Goal: Task Accomplishment & Management: Use online tool/utility

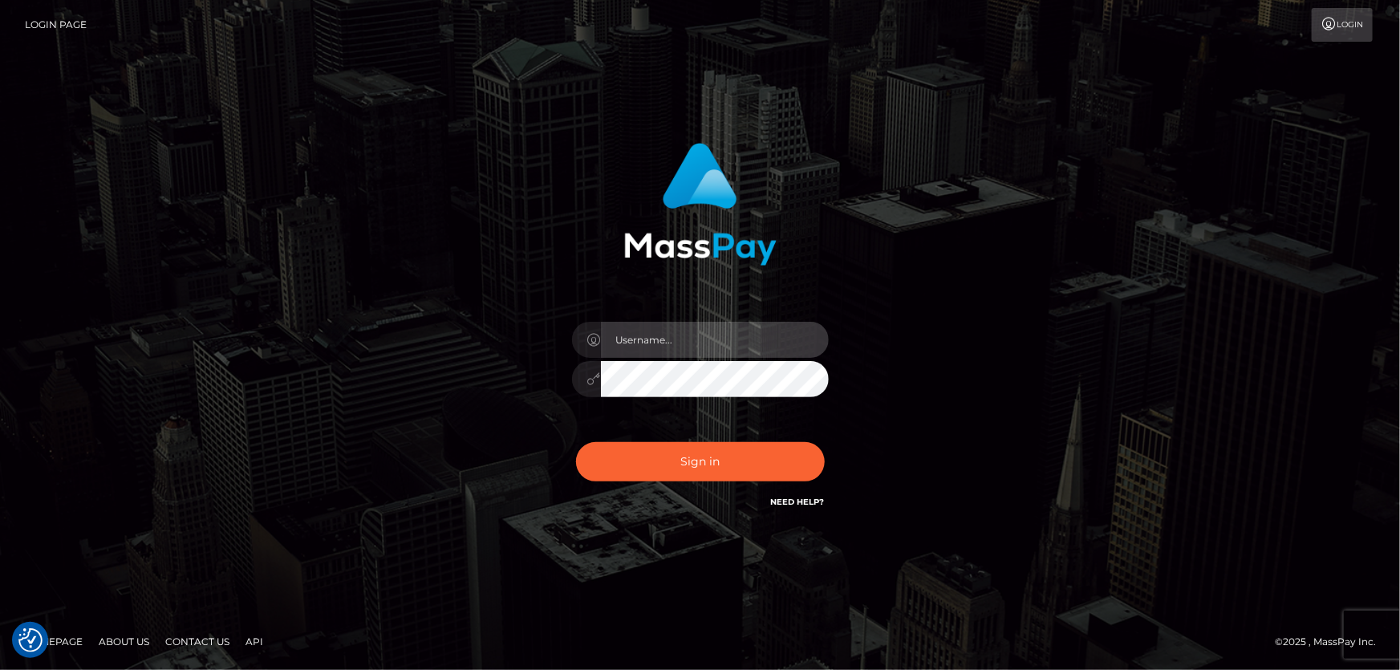
type input "[PERSON_NAME].Cirnat"
click at [826, 436] on div at bounding box center [680, 488] width 329 height 183
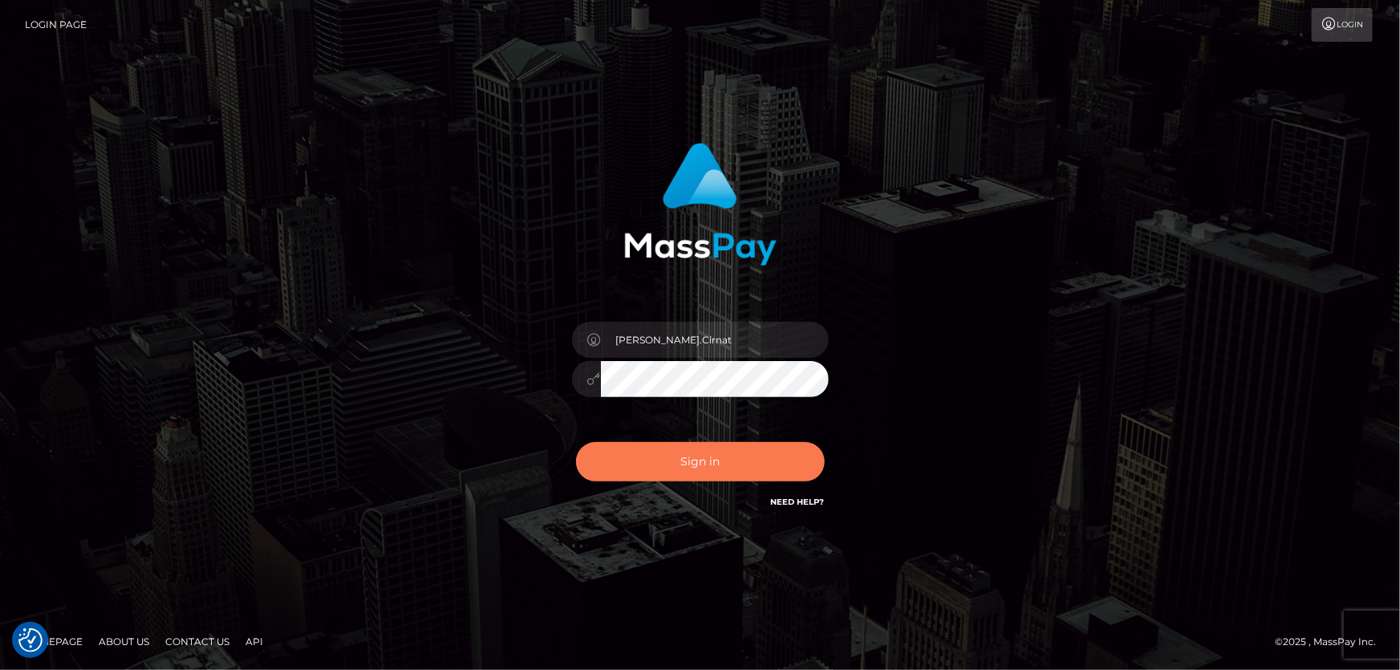
click at [679, 460] on button "Sign in" at bounding box center [700, 461] width 249 height 39
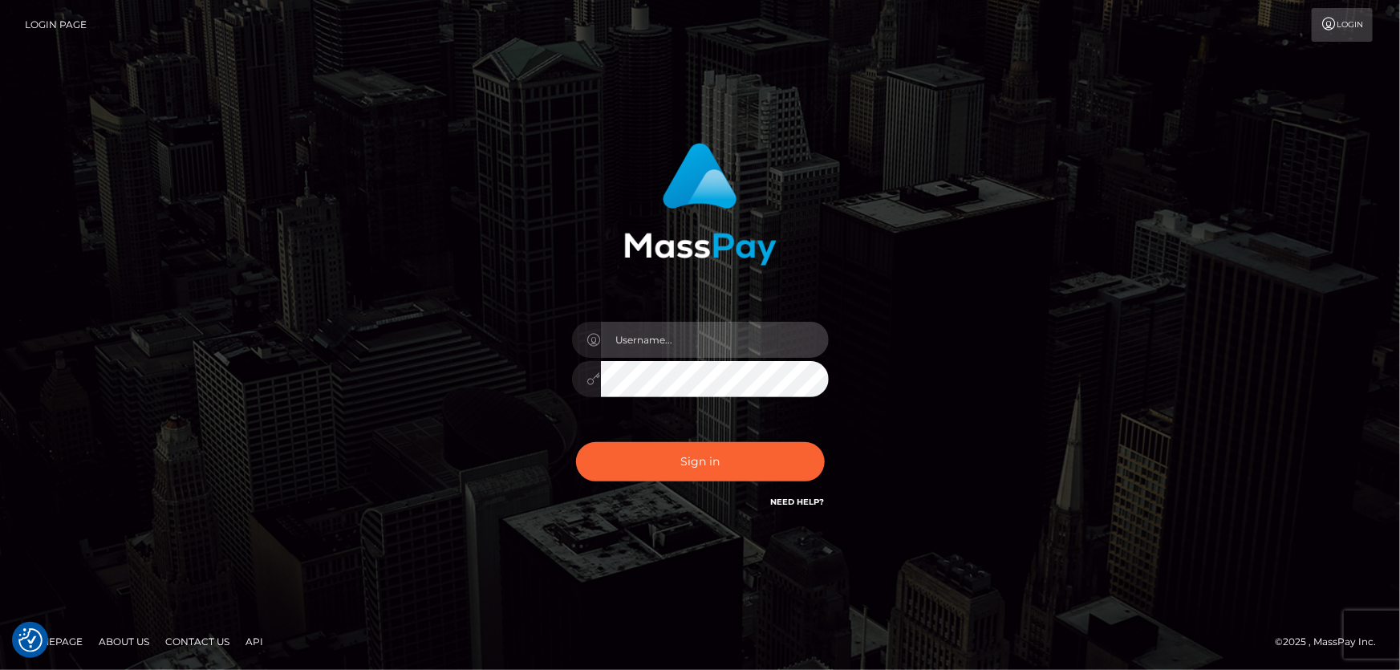
type input "[PERSON_NAME].Cirnat"
click at [820, 438] on div at bounding box center [680, 488] width 329 height 183
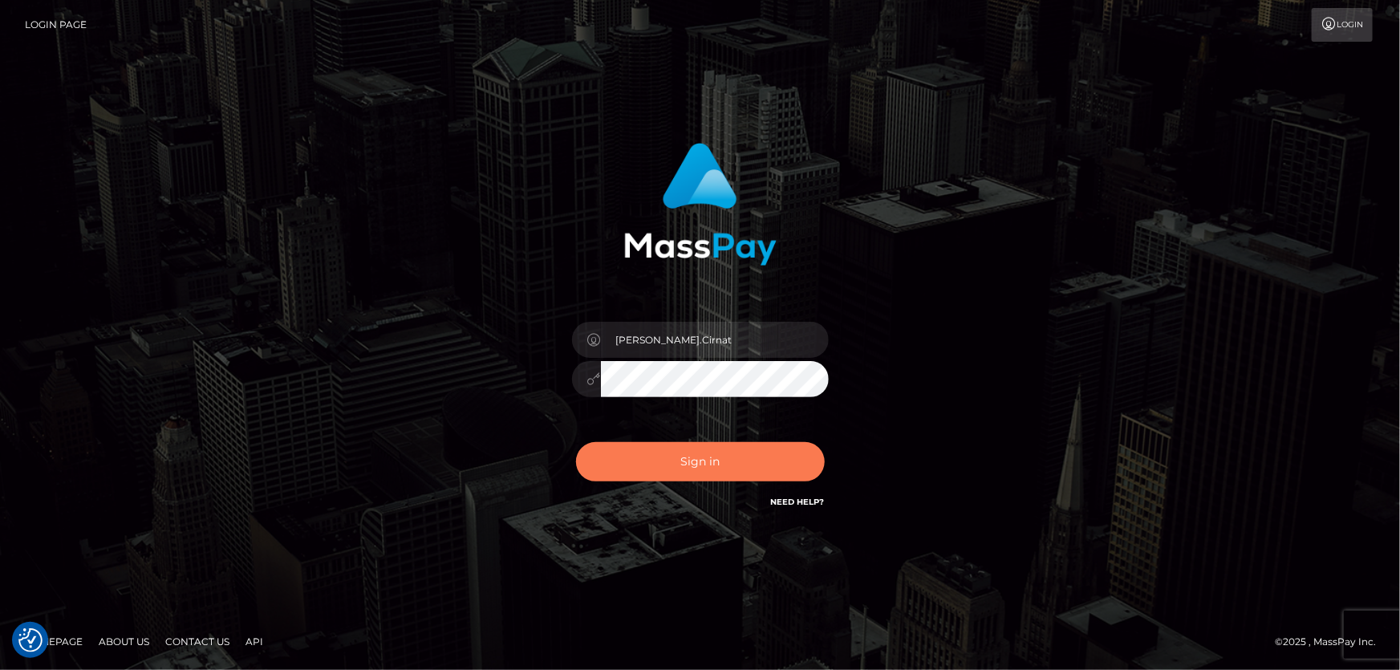
click at [646, 445] on button "Sign in" at bounding box center [700, 461] width 249 height 39
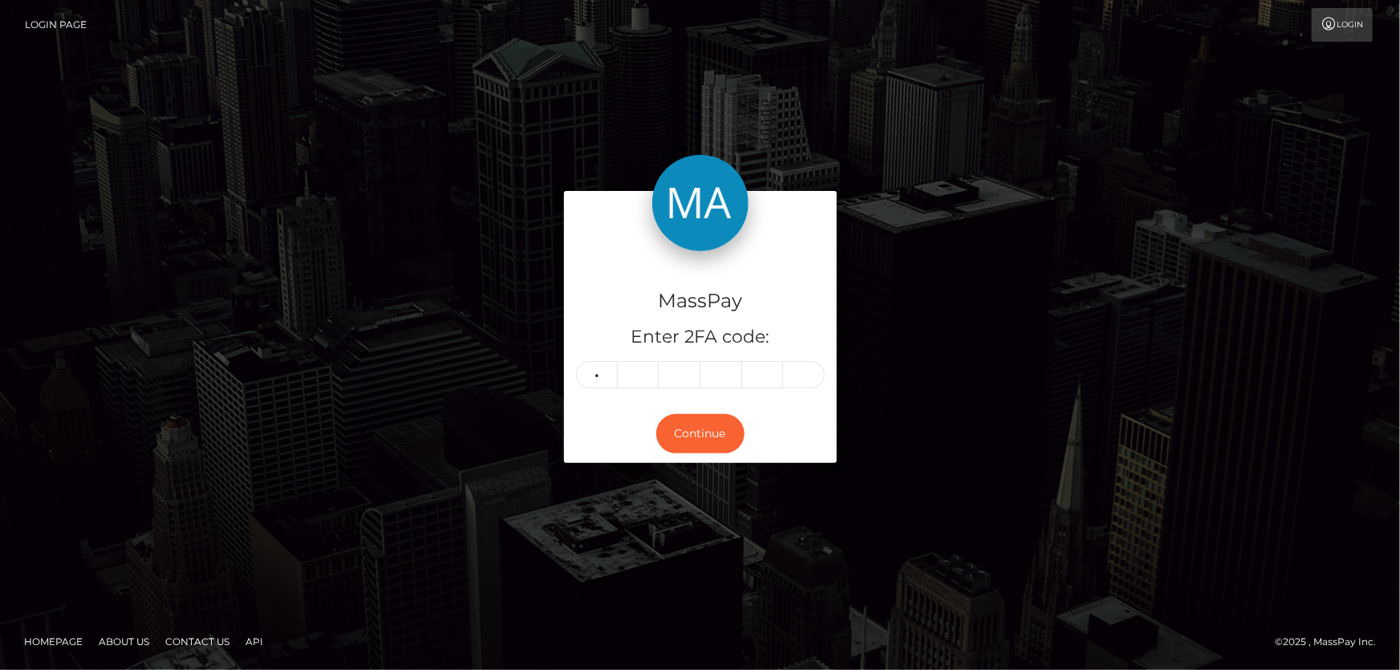
type input "7"
type input "1"
type input "3"
type input "2"
type input "8"
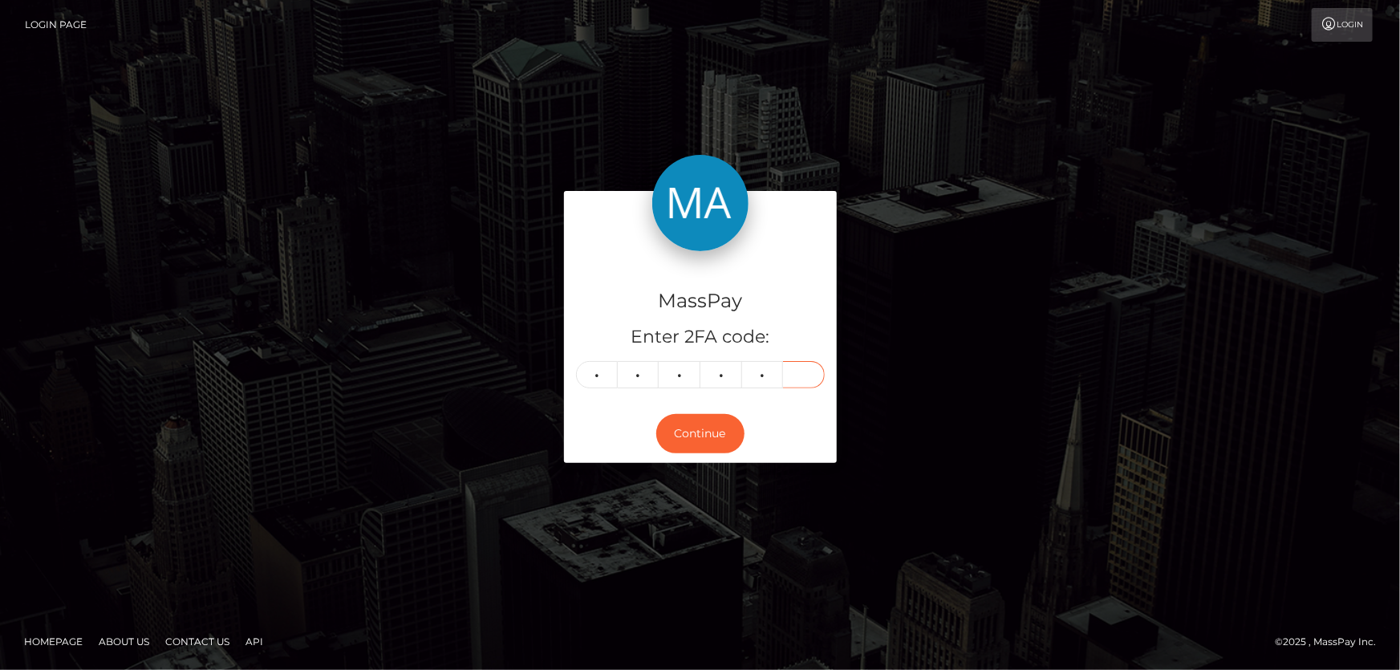
type input "7"
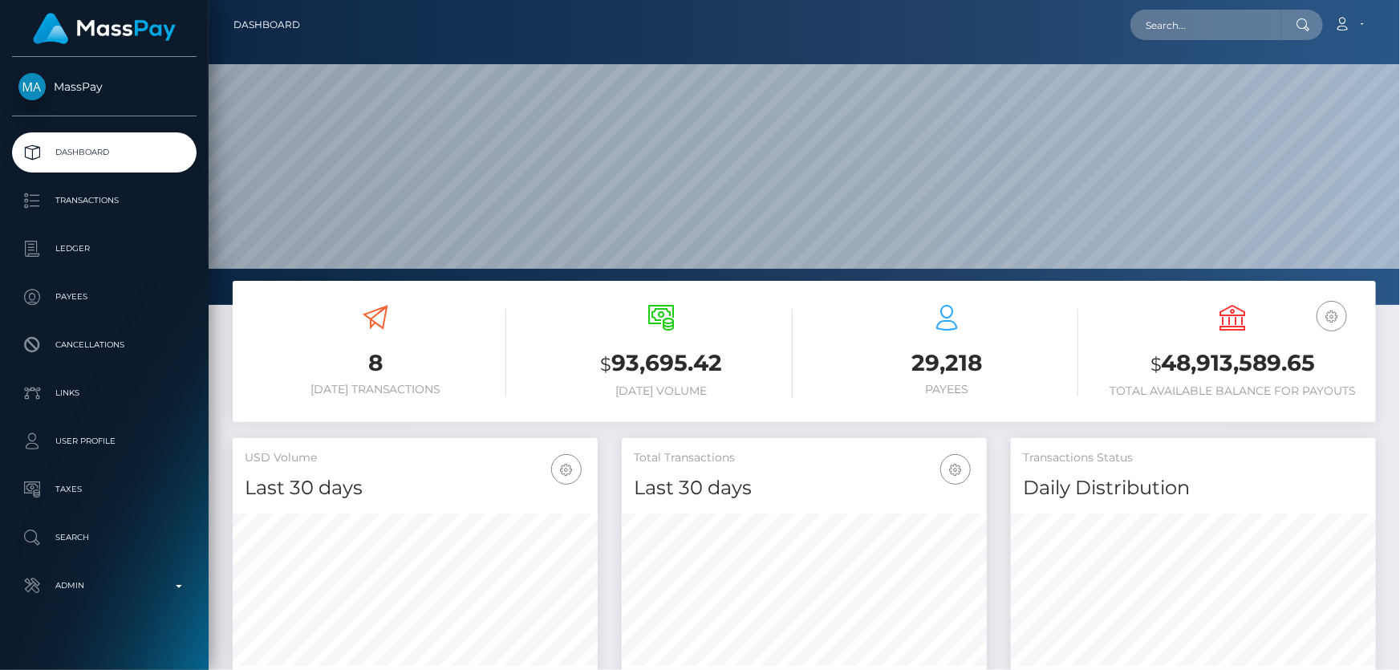
scroll to position [284, 364]
paste input "8c50d07a-9a46-11f0-bd85-0694aced620b"
type input "8c50d07a-9a46-11f0-bd85-0694aced620b"
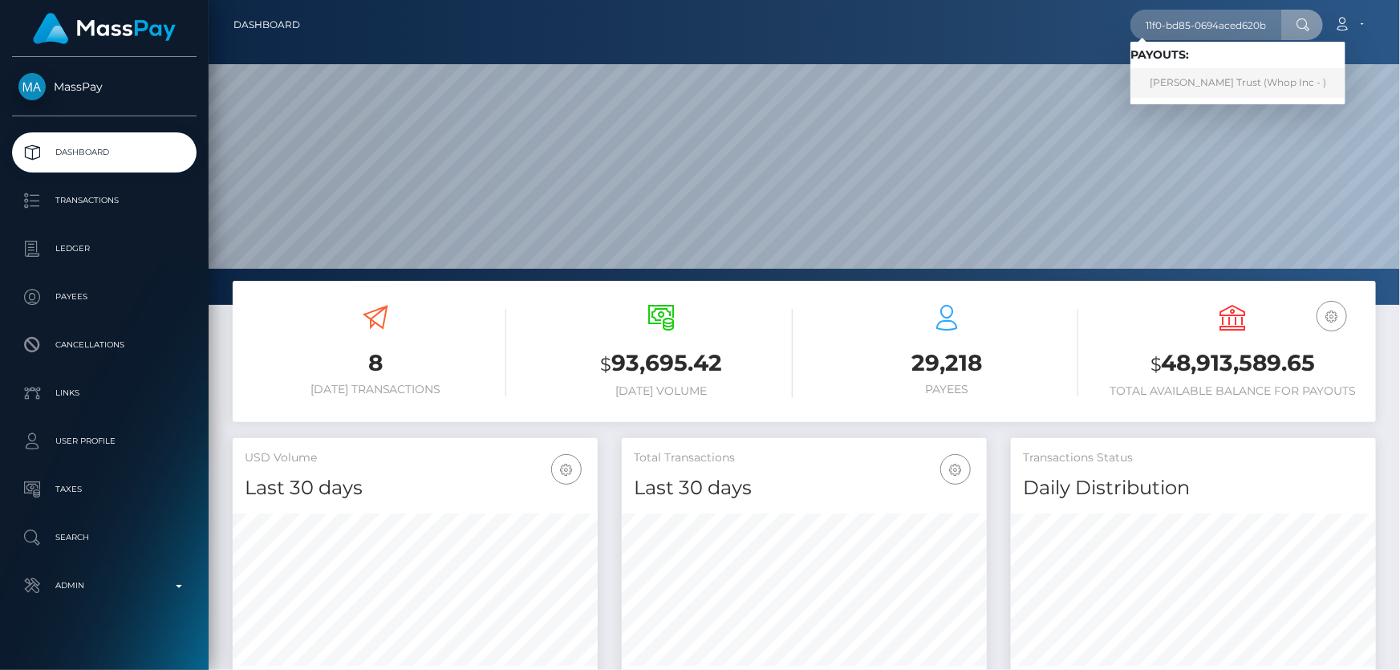
click at [1218, 87] on link "Carter Trust (Whop Inc - )" at bounding box center [1237, 83] width 215 height 30
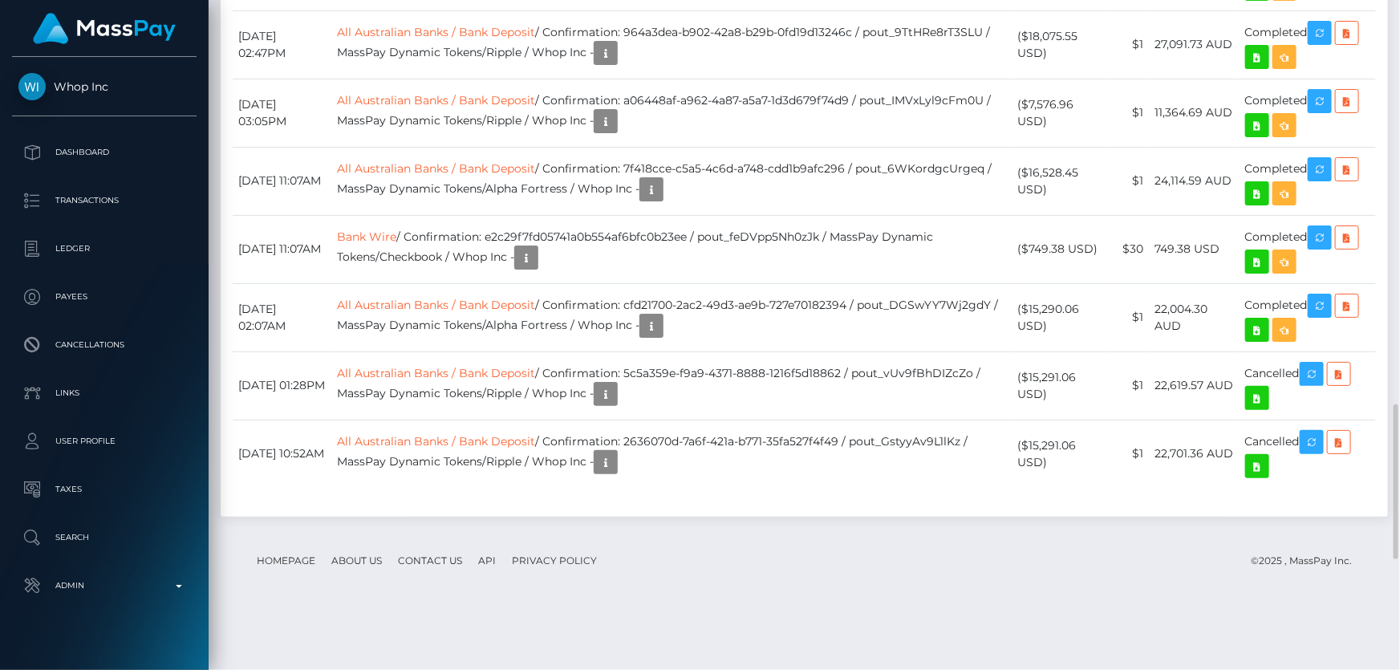
scroll to position [193, 364]
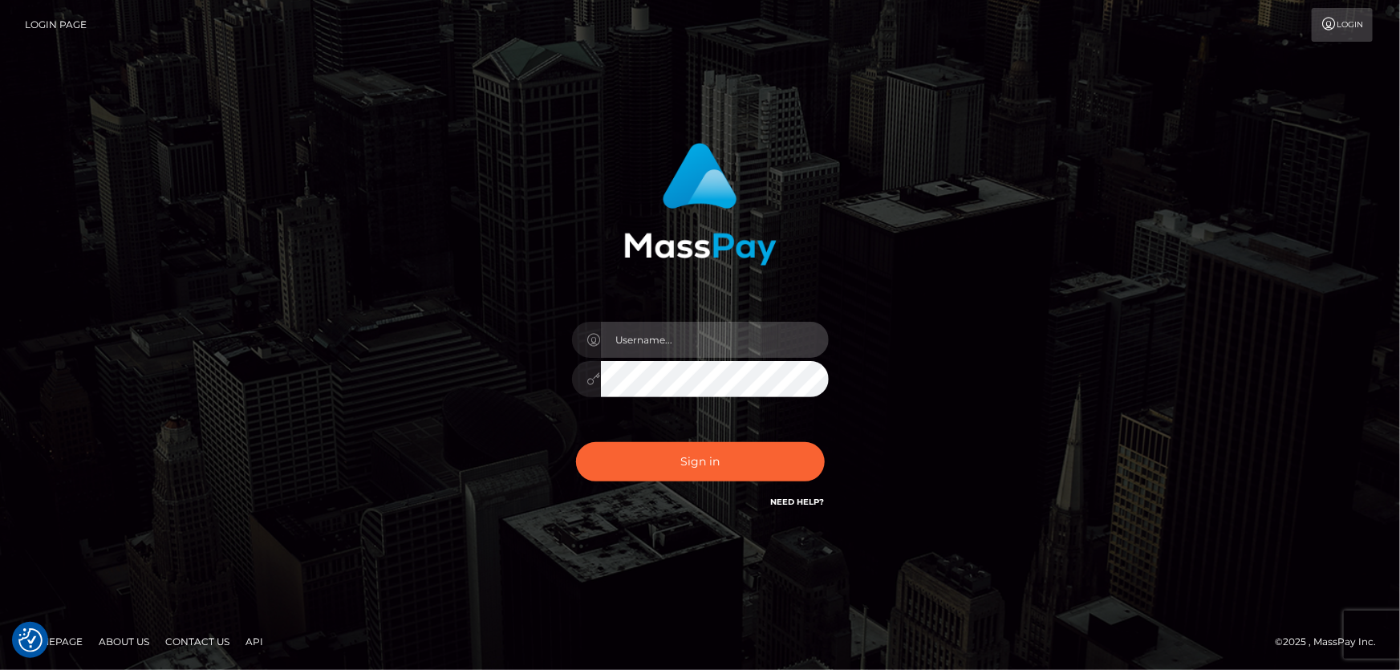
type input "Dan.Cirnat"
click at [825, 434] on div at bounding box center [680, 488] width 329 height 183
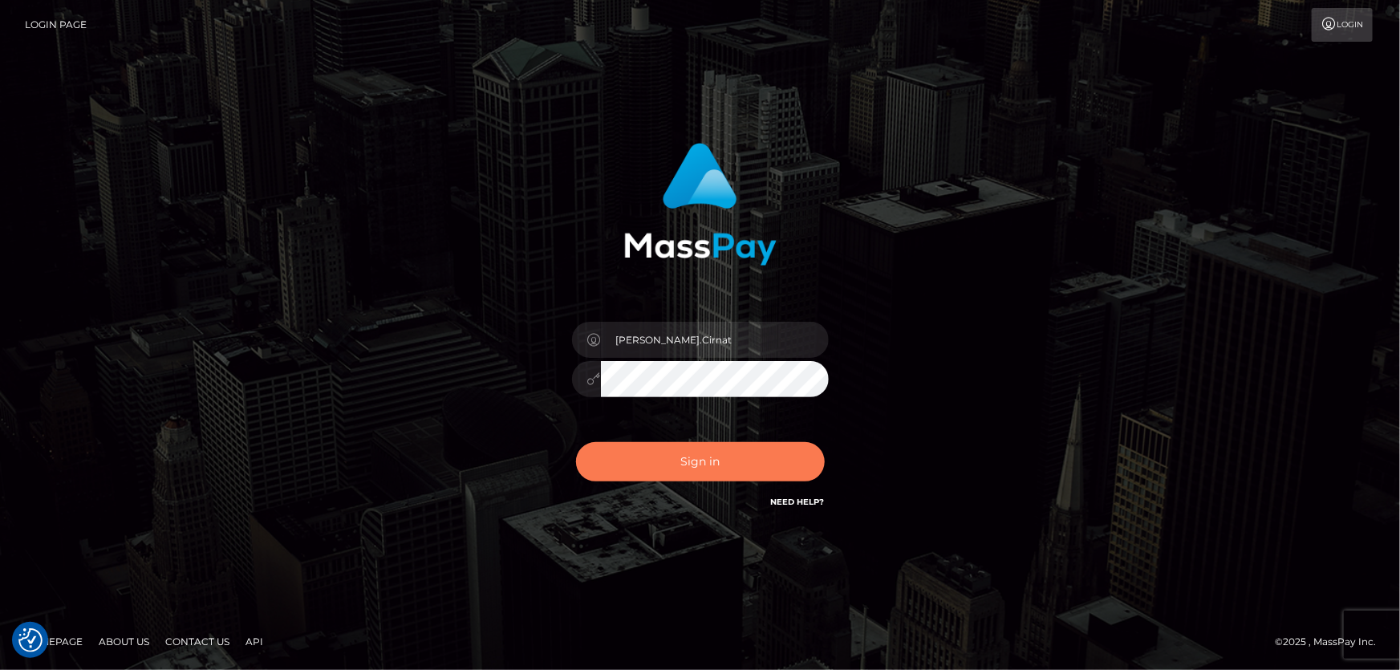
click at [689, 464] on button "Sign in" at bounding box center [700, 461] width 249 height 39
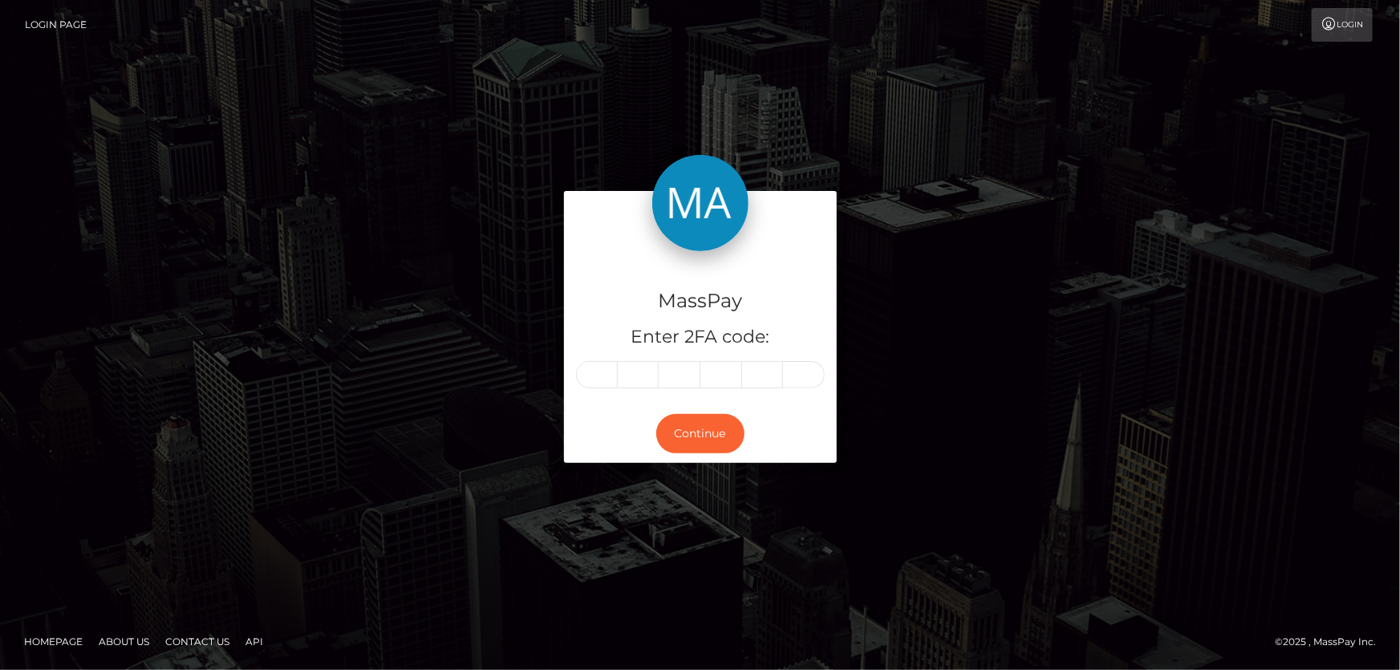
click at [600, 373] on input "text" at bounding box center [597, 374] width 42 height 27
type input "0"
type input "9"
type input "2"
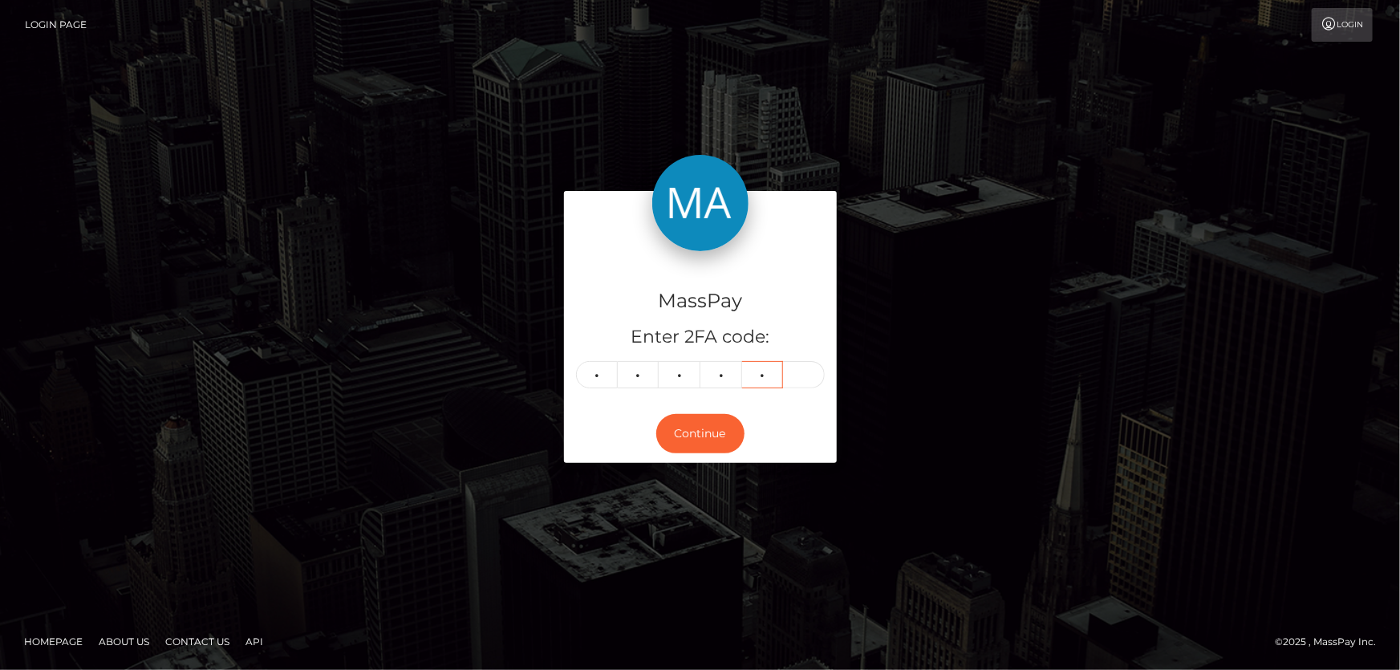
type input "5"
type input "6"
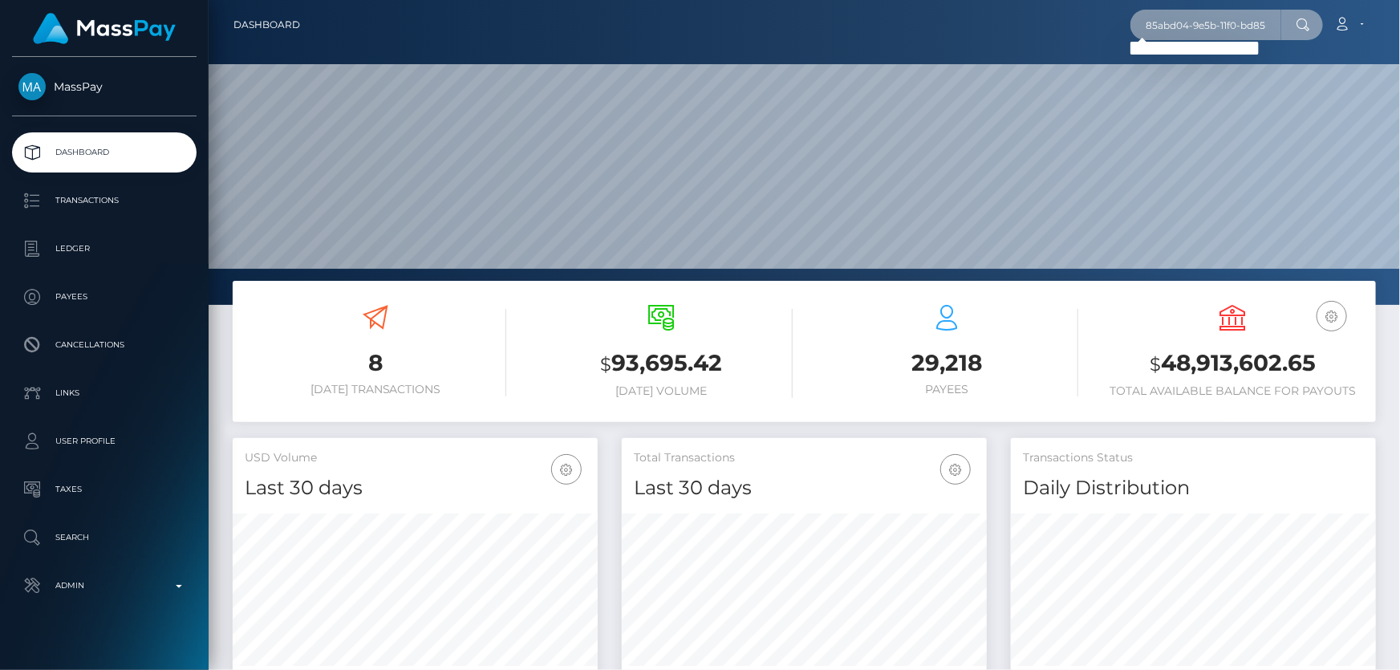
click at [1179, 16] on input "85abd04-9e5b-11f0-bd85-0694aced620b" at bounding box center [1205, 25] width 151 height 30
paste input "97d331fb-8f95-4991-9544-c04dc865d032"
click at [1179, 17] on input "97d331fb-8f95-4991-9544-c04dc865d032" at bounding box center [1205, 25] width 151 height 30
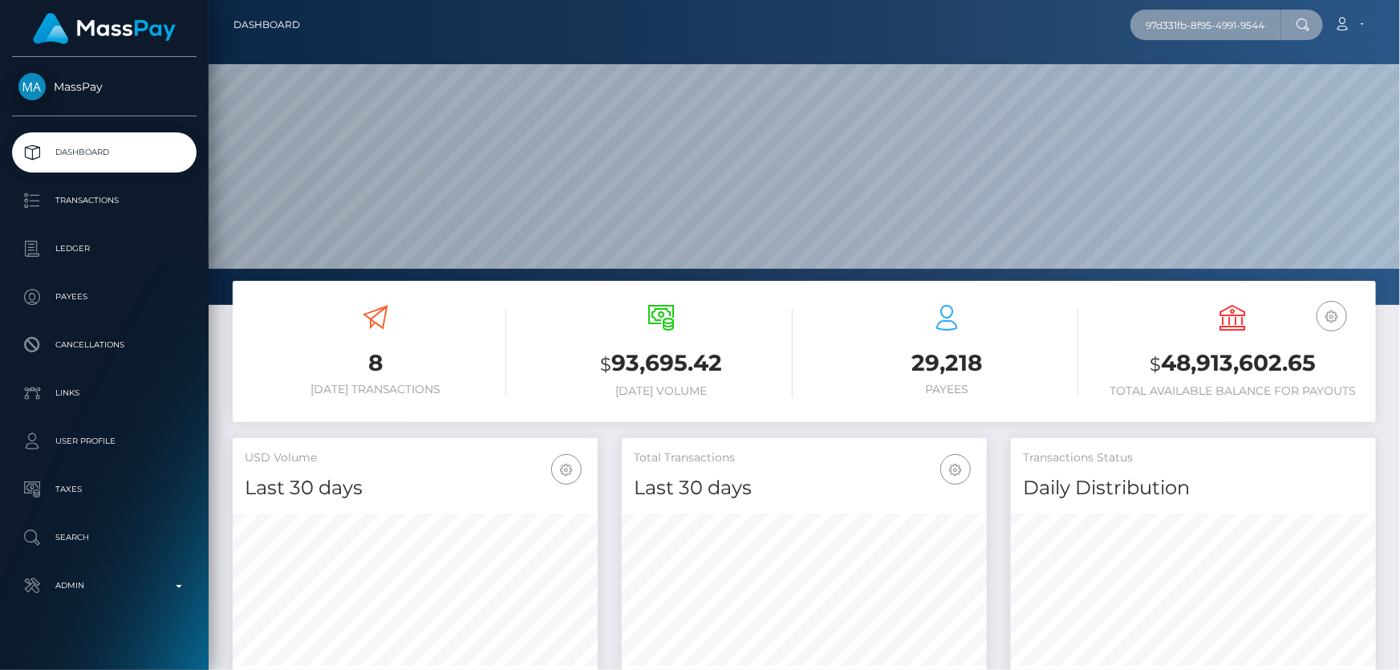
click at [1179, 17] on input "97d331fb-8f95-4991-9544-c04dc865d032" at bounding box center [1205, 25] width 151 height 30
paste input "f85abd04-9e5b-11f0-bd85-0694aced620b"
type input "f85abd04-9e5b-11f0-bd85-0694aced620b"
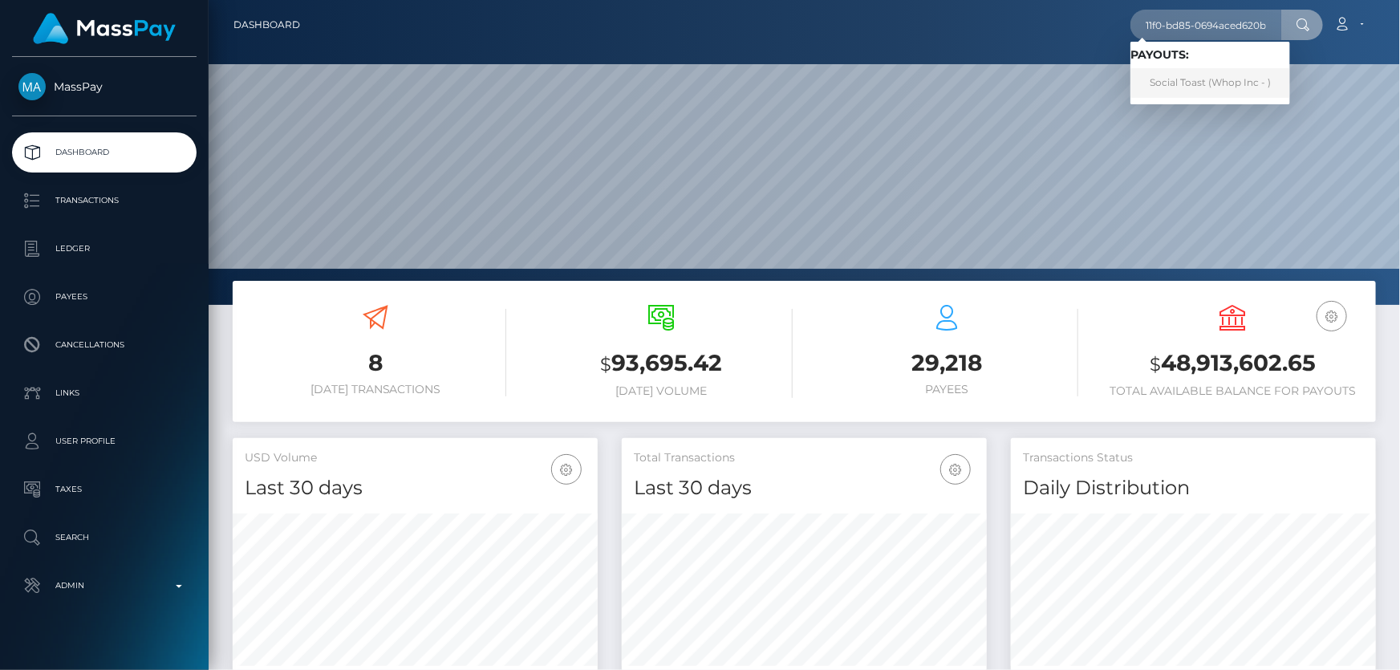
click at [1206, 87] on link "Social Toast (Whop Inc - )" at bounding box center [1210, 83] width 160 height 30
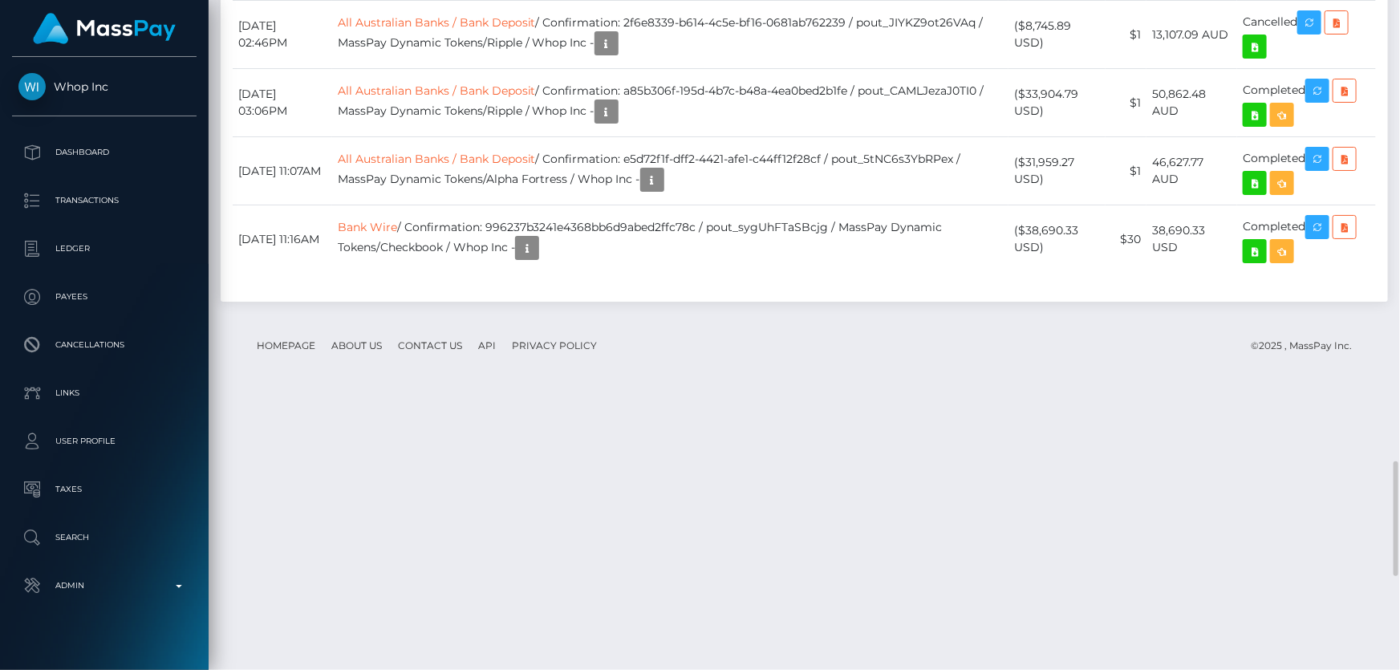
scroll to position [193, 364]
